Goal: Find specific page/section: Find specific page/section

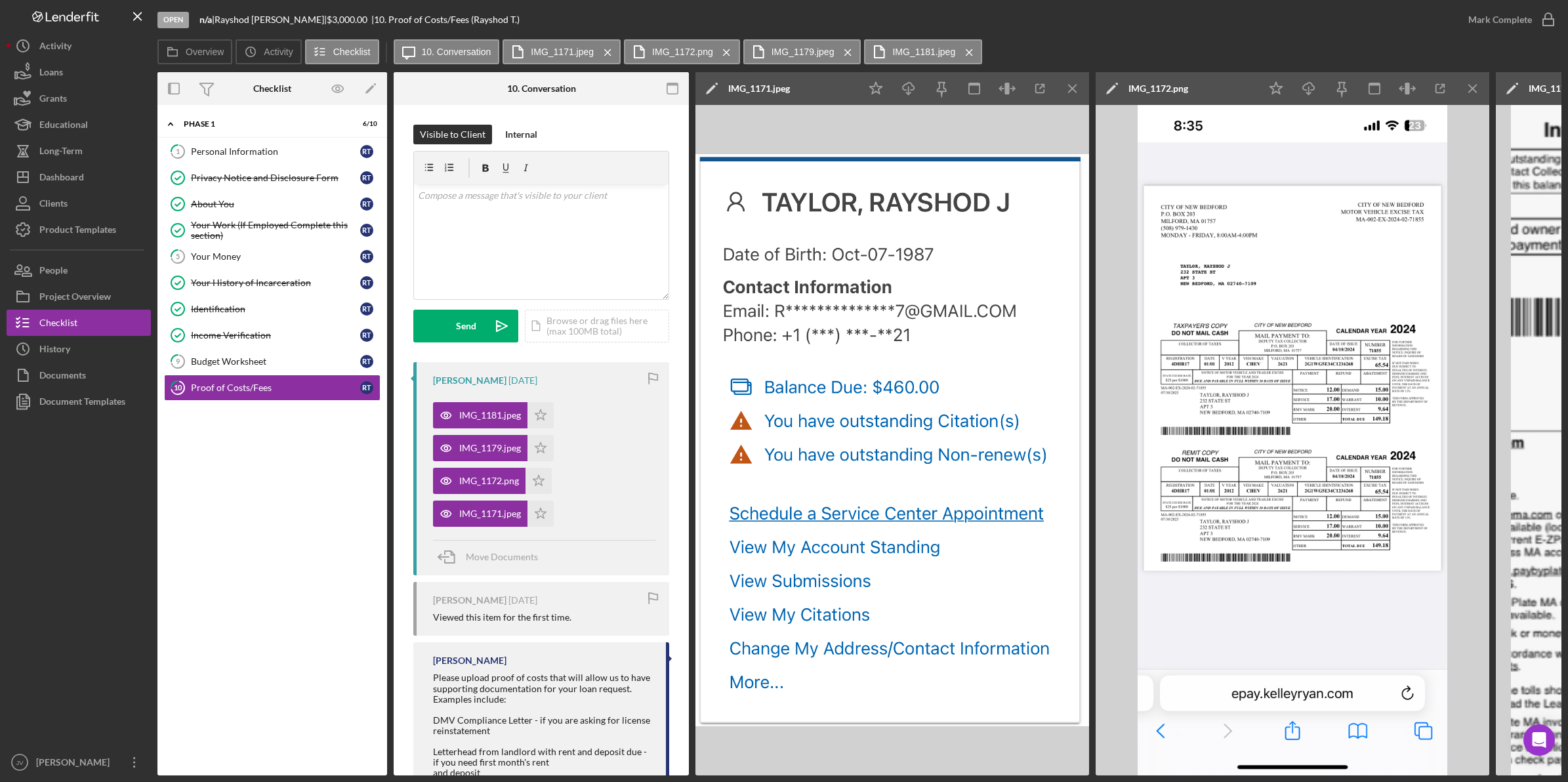
click at [99, 80] on button "Loans" at bounding box center [78, 72] width 144 height 26
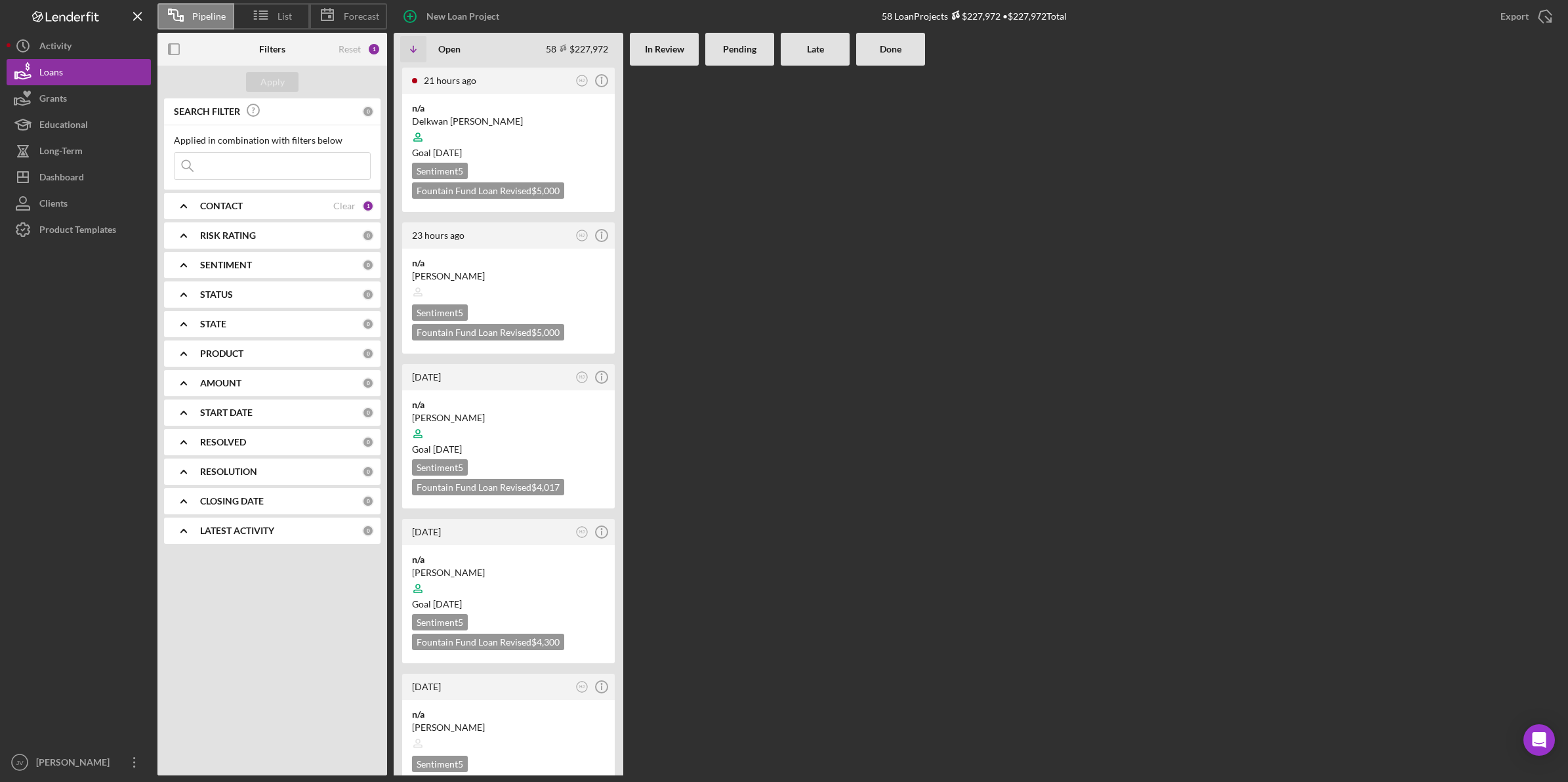
click at [184, 200] on icon "Icon/Expander" at bounding box center [183, 206] width 33 height 33
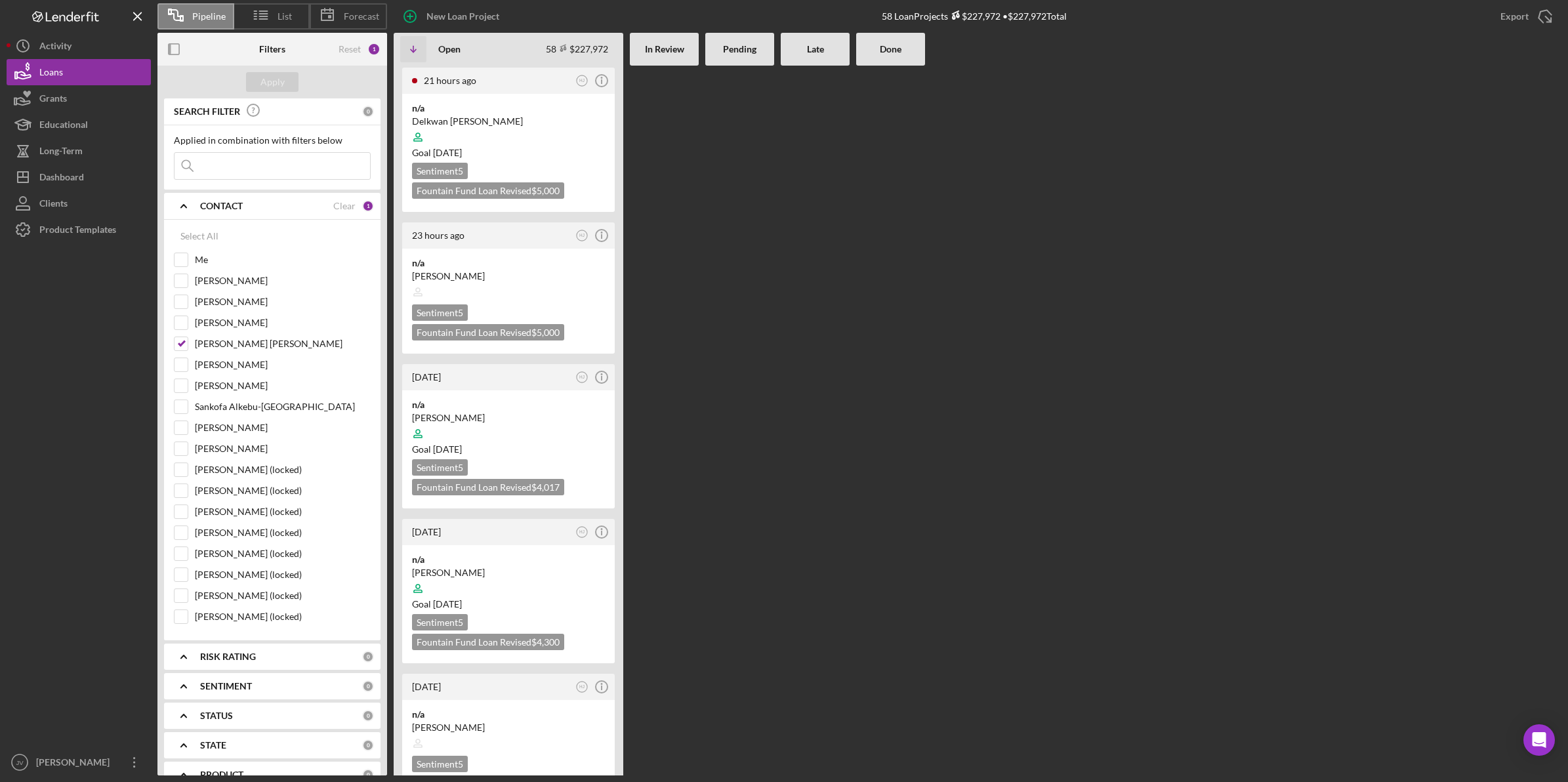
click at [230, 172] on input at bounding box center [272, 166] width 196 height 26
click at [763, 174] on div at bounding box center [739, 421] width 69 height 710
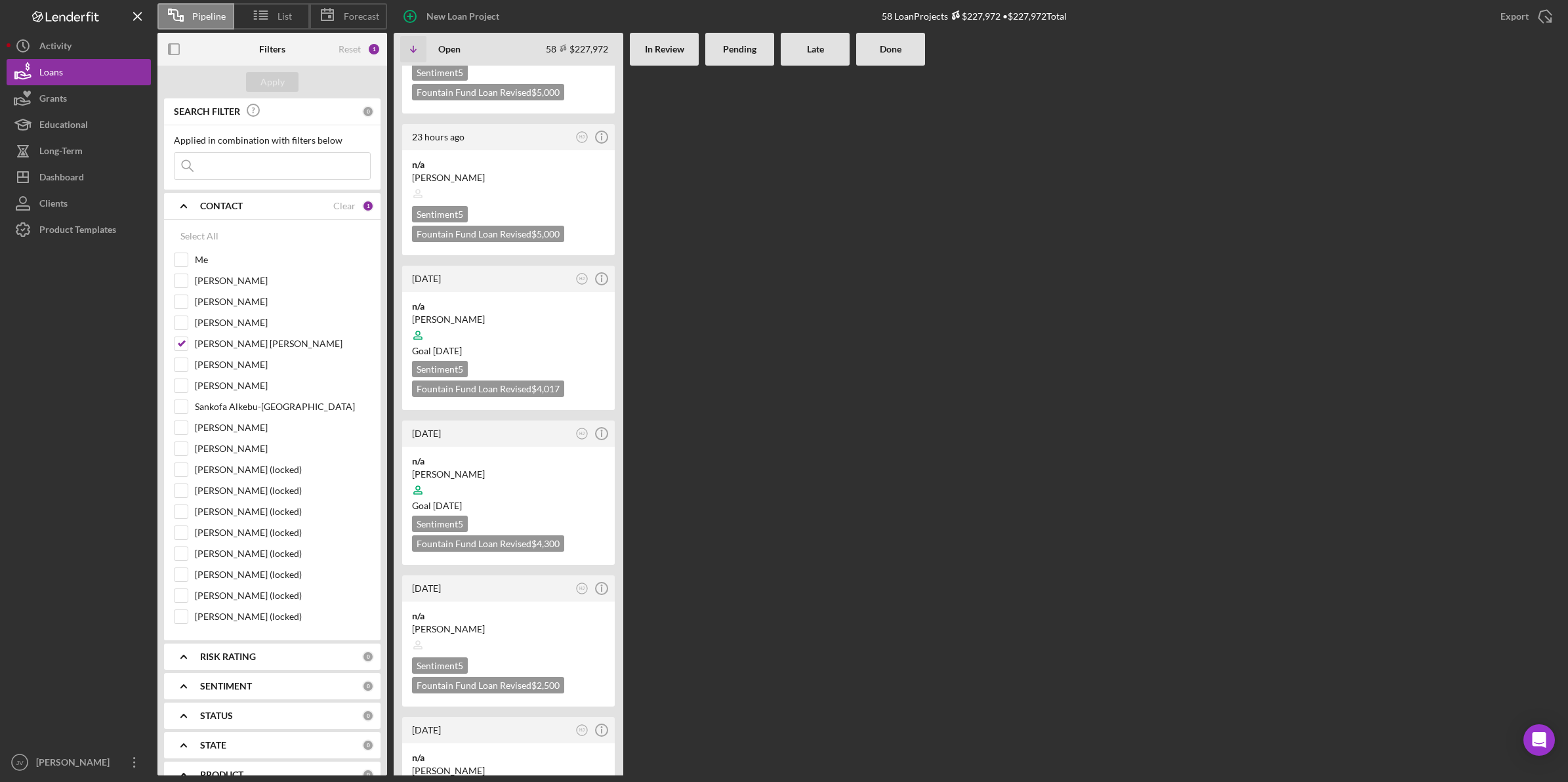
scroll to position [82, 0]
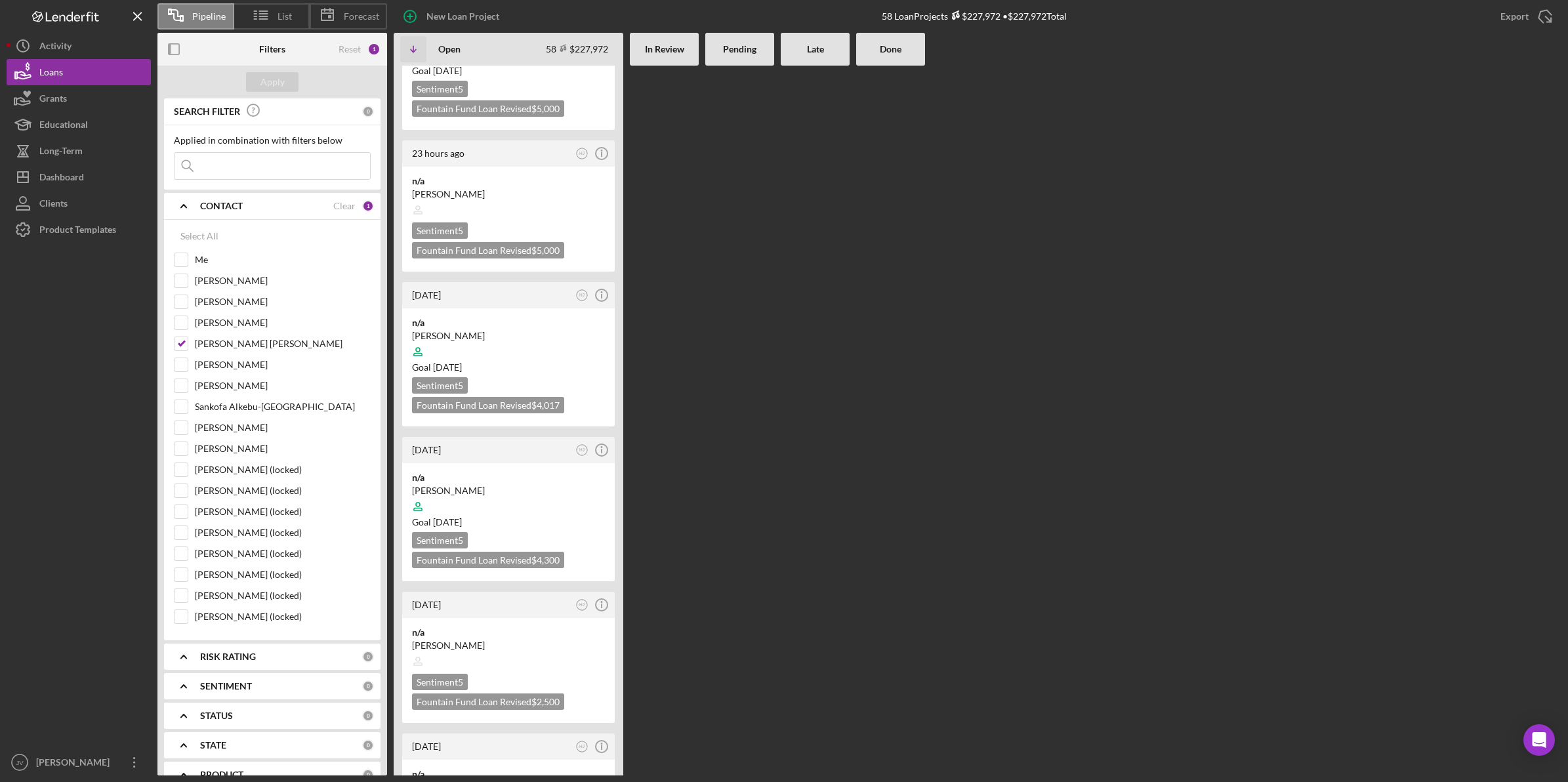
click at [259, 168] on input at bounding box center [272, 166] width 196 height 26
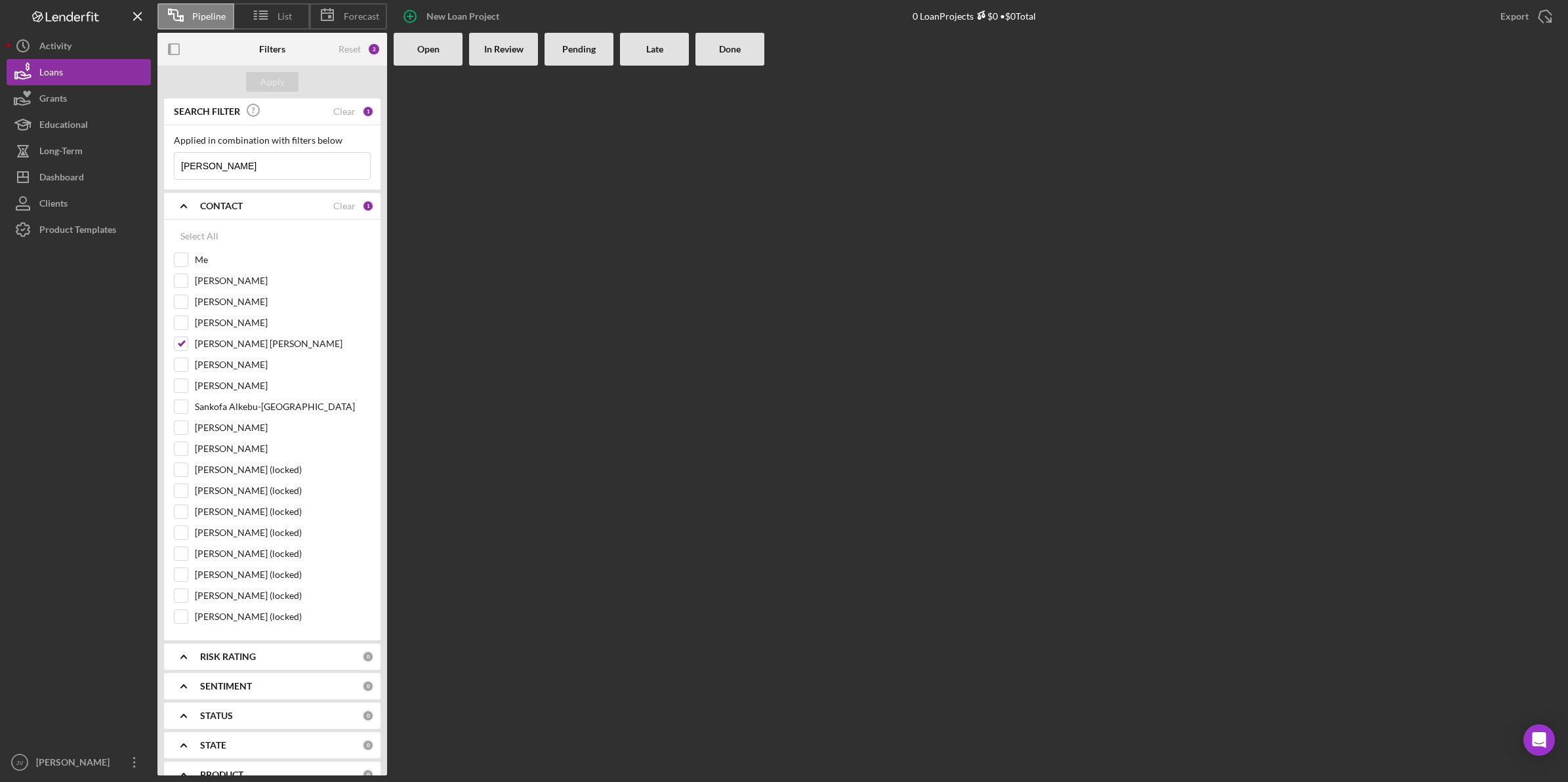
scroll to position [0, 0]
click at [271, 179] on div "[PERSON_NAME]/Menu Close" at bounding box center [272, 166] width 197 height 28
click at [261, 171] on input "[PERSON_NAME]" at bounding box center [272, 166] width 196 height 26
type input "r"
click at [262, 80] on div "Apply" at bounding box center [273, 82] width 25 height 20
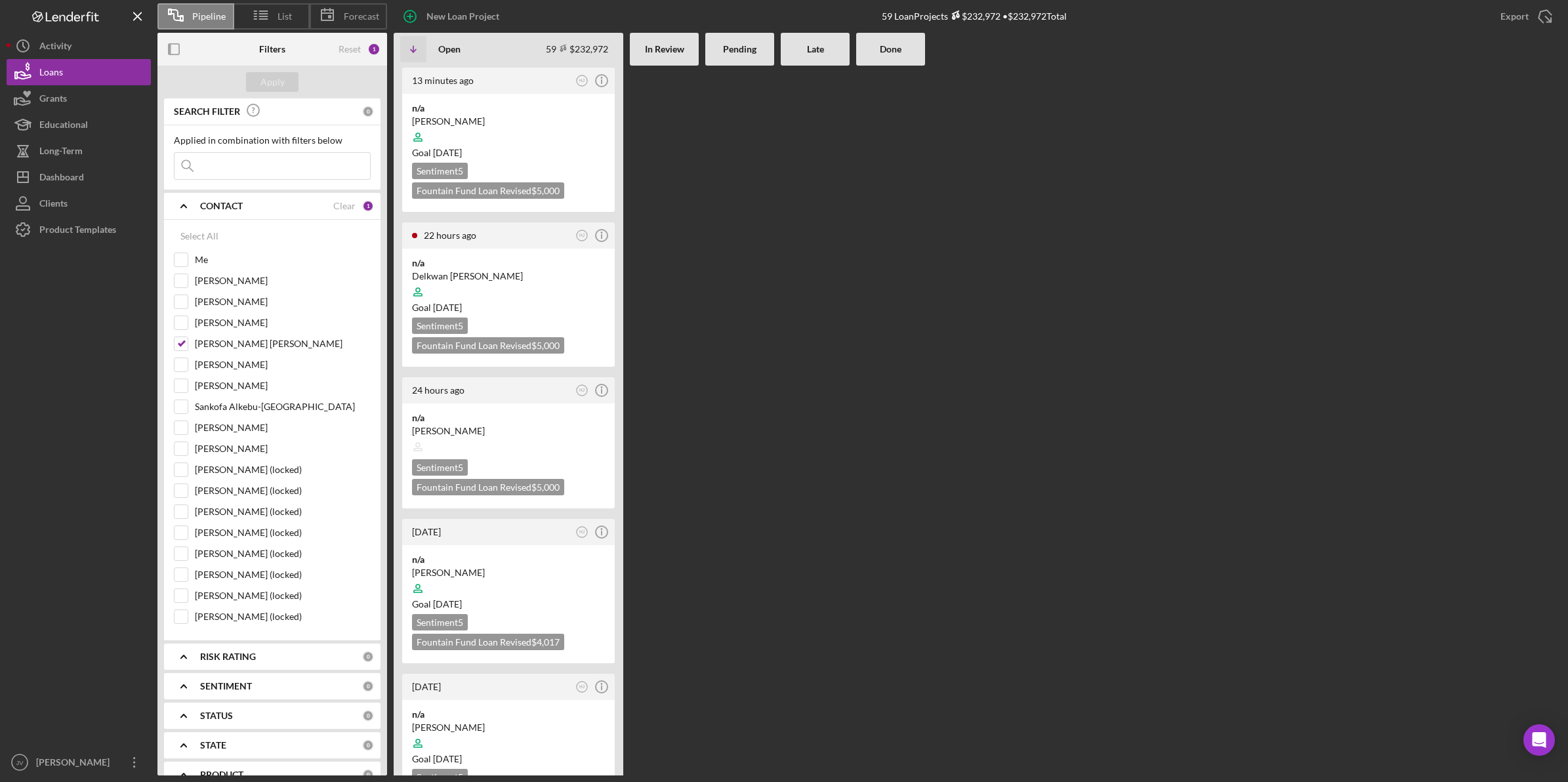
click at [483, 129] on div at bounding box center [508, 137] width 193 height 25
